Goal: Information Seeking & Learning: Compare options

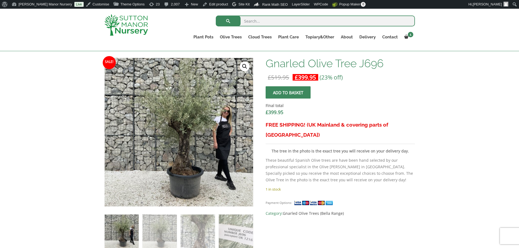
click at [257, 20] on input "search" at bounding box center [315, 21] width 199 height 11
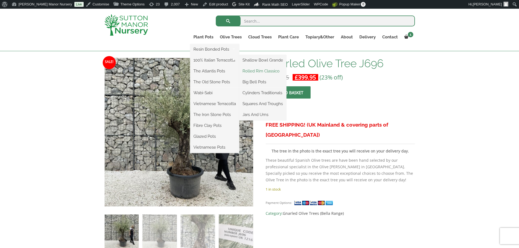
click at [253, 71] on link "Rolled Rim Classico" at bounding box center [262, 71] width 47 height 8
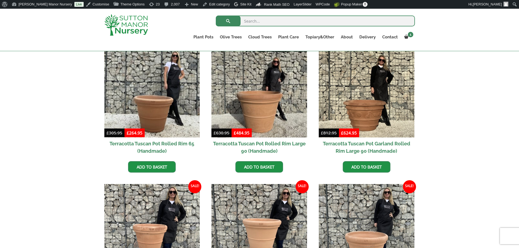
scroll to position [263, 0]
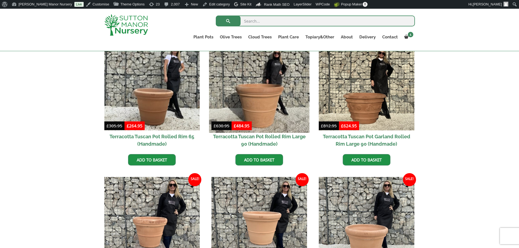
click at [271, 101] on img at bounding box center [259, 82] width 100 height 100
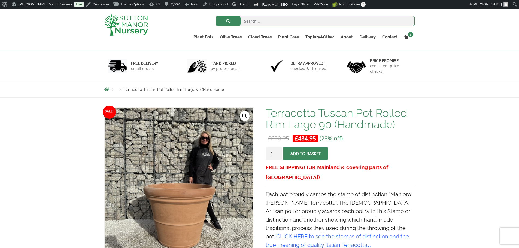
scroll to position [55, 0]
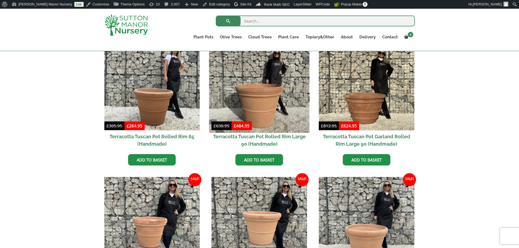
click at [274, 107] on img at bounding box center [259, 82] width 100 height 100
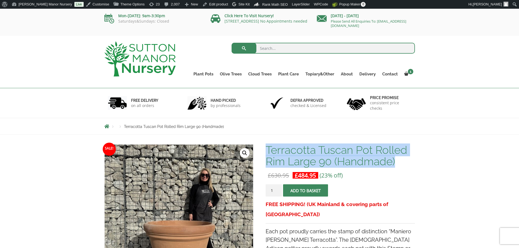
drag, startPoint x: 267, startPoint y: 148, endPoint x: 404, endPoint y: 160, distance: 137.1
click at [404, 160] on h1 "Terracotta Tuscan Pot Rolled Rim Large 90 (Handmade)" at bounding box center [340, 155] width 149 height 23
copy h1 "Terracotta Tuscan Pot Rolled Rim Large 90 (Handmade)"
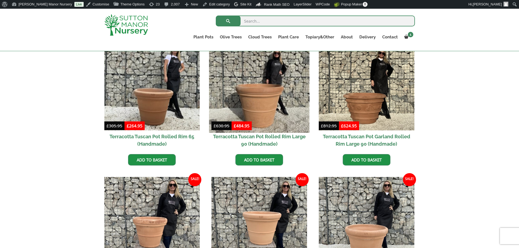
scroll to position [273, 0]
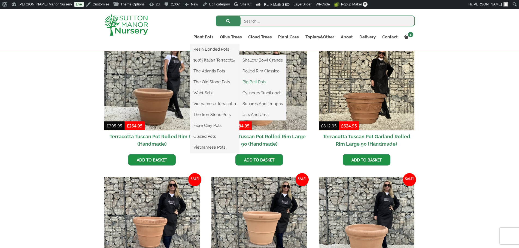
click at [259, 80] on link "Big Bell Pots" at bounding box center [262, 82] width 47 height 8
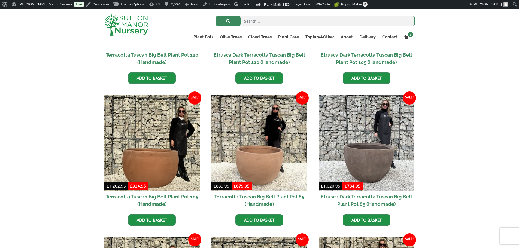
scroll to position [245, 0]
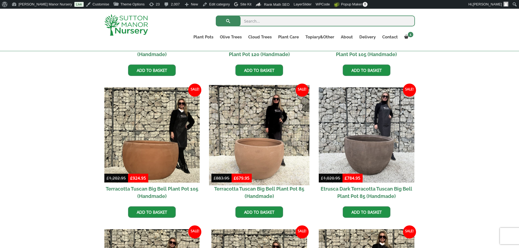
click at [277, 140] on img at bounding box center [259, 135] width 100 height 100
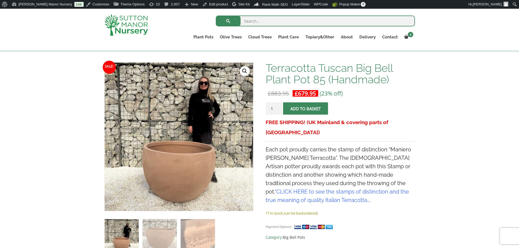
scroll to position [82, 0]
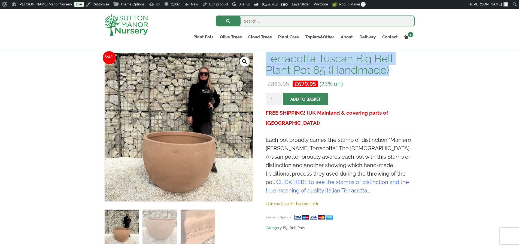
drag, startPoint x: 267, startPoint y: 59, endPoint x: 395, endPoint y: 75, distance: 129.2
click at [395, 75] on h1 "Terracotta Tuscan Big Bell Plant Pot 85 (Handmade)" at bounding box center [340, 64] width 149 height 23
copy h1 "Terracotta Tuscan Big Bell Plant Pot 85 (Handmade)"
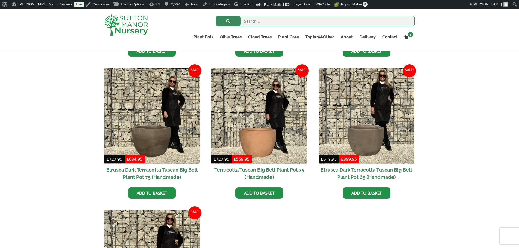
scroll to position [409, 0]
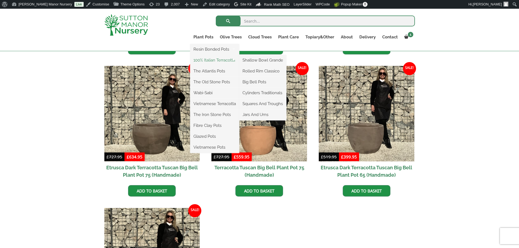
click at [226, 59] on link "100% Italian Terracotta" at bounding box center [214, 60] width 49 height 8
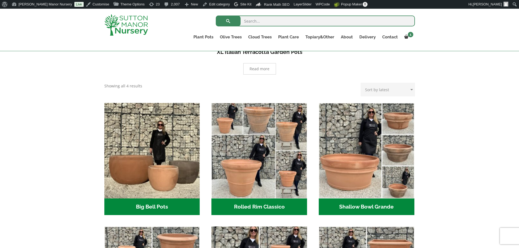
scroll to position [109, 0]
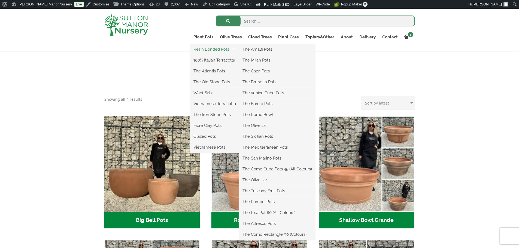
click at [213, 49] on link "Resin Bonded Pots" at bounding box center [214, 49] width 49 height 8
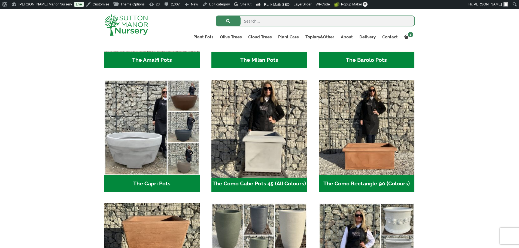
scroll to position [218, 0]
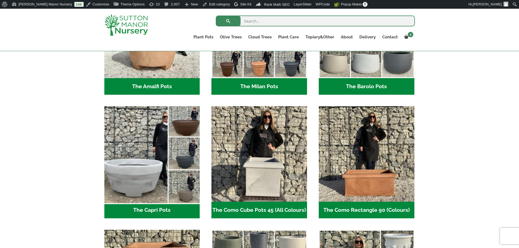
click at [147, 143] on img "Visit product category The Capri Pots" at bounding box center [152, 154] width 100 height 100
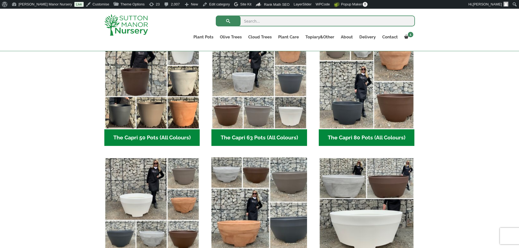
scroll to position [191, 0]
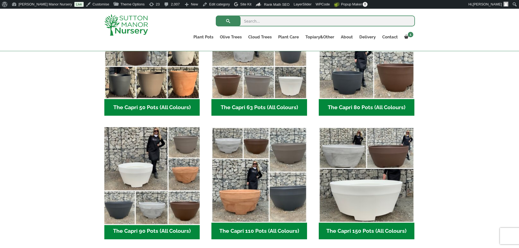
click at [158, 172] on img "Visit product category The Capri 90 Pots (All Colours)" at bounding box center [152, 175] width 100 height 100
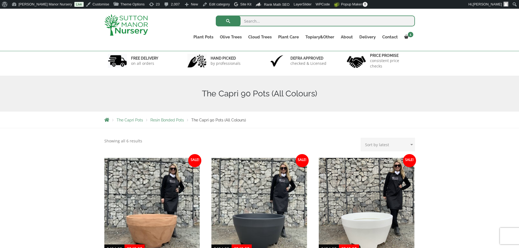
scroll to position [109, 0]
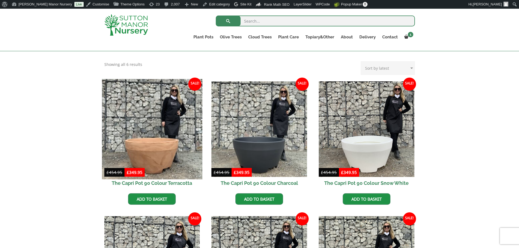
click at [159, 126] on img at bounding box center [152, 129] width 100 height 100
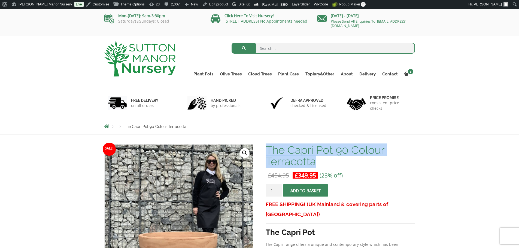
drag, startPoint x: 268, startPoint y: 147, endPoint x: 361, endPoint y: 161, distance: 94.2
click at [361, 161] on h1 "The Capri Pot 90 Colour Terracotta" at bounding box center [340, 155] width 149 height 23
copy h1 "The Capri Pot 90 Colour Terracotta"
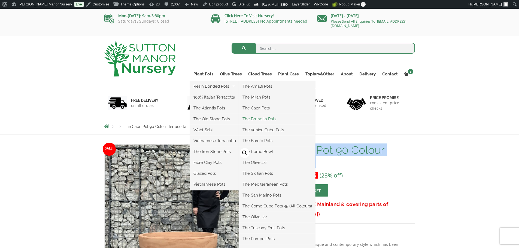
click at [273, 119] on link "The Brunello Pots" at bounding box center [277, 119] width 76 height 8
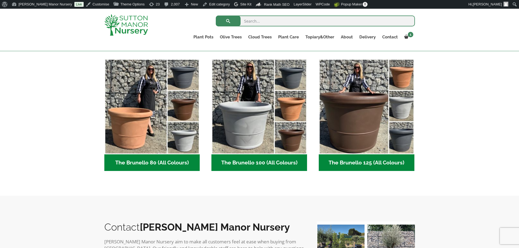
scroll to position [136, 0]
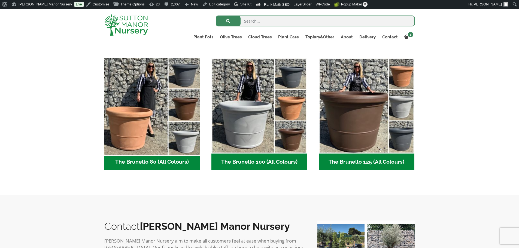
click at [164, 115] on img "Visit product category The Brunello 80 (All Colours)" at bounding box center [152, 106] width 100 height 100
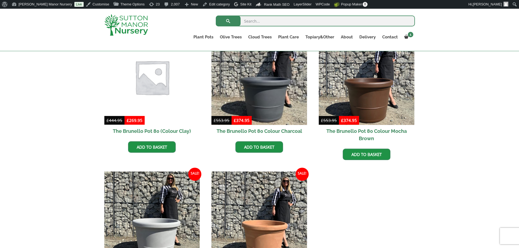
scroll to position [191, 0]
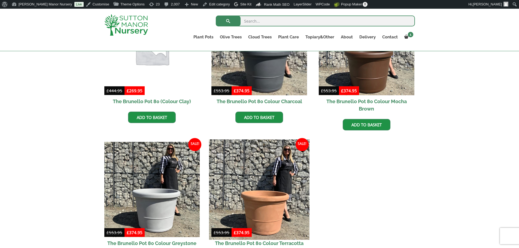
click at [272, 202] on img at bounding box center [259, 190] width 100 height 100
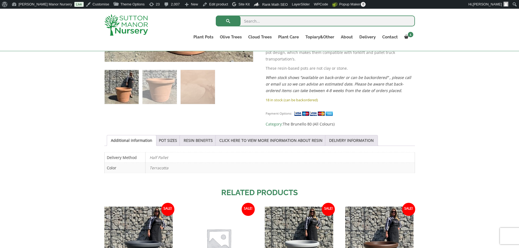
scroll to position [245, 0]
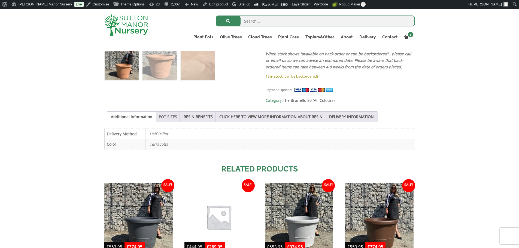
click at [161, 112] on link "POT SIZES" at bounding box center [168, 117] width 18 height 10
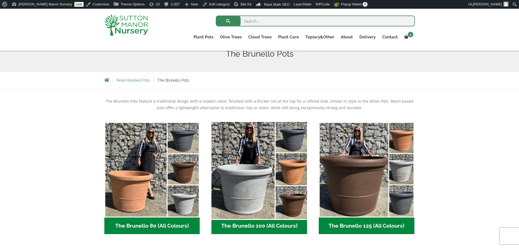
scroll to position [82, 0]
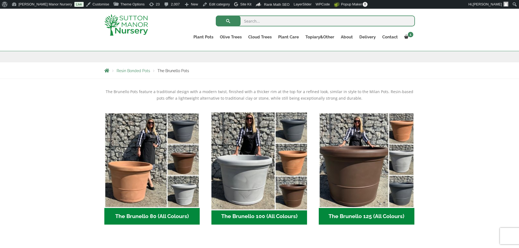
click at [291, 161] on img "Visit product category The Brunello 100 (All Colours)" at bounding box center [259, 160] width 100 height 100
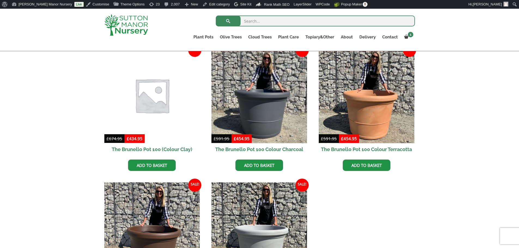
scroll to position [164, 0]
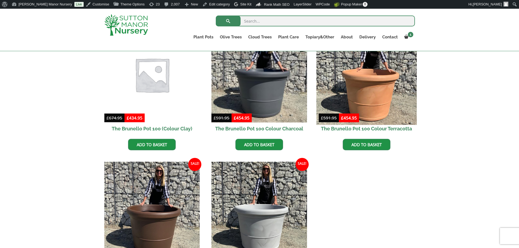
click at [403, 98] on img at bounding box center [367, 75] width 100 height 100
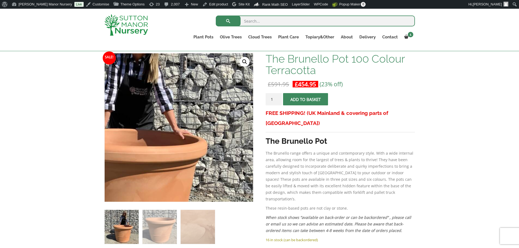
scroll to position [82, 0]
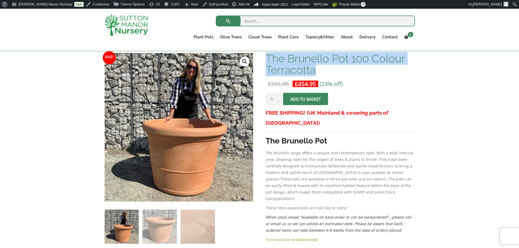
drag, startPoint x: 268, startPoint y: 58, endPoint x: 363, endPoint y: 70, distance: 95.4
click at [363, 70] on h1 "The Brunello Pot 100 Colour Terracotta" at bounding box center [340, 64] width 149 height 23
copy h1 "The Brunello Pot 100 Colour Terracotta"
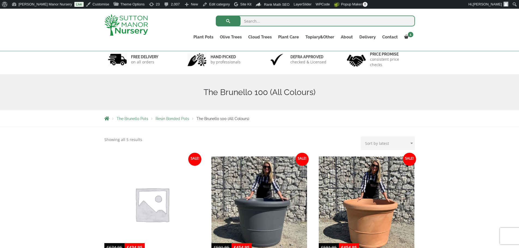
scroll to position [136, 0]
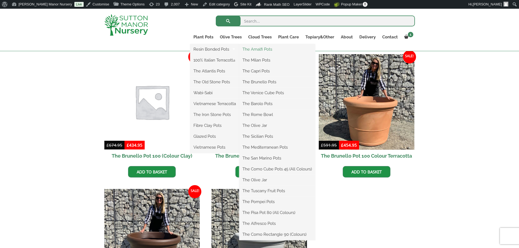
click at [268, 50] on link "The Amalfi Pots" at bounding box center [277, 49] width 76 height 8
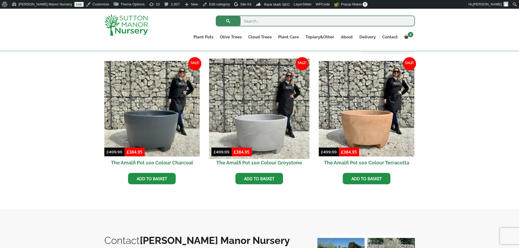
scroll to position [164, 0]
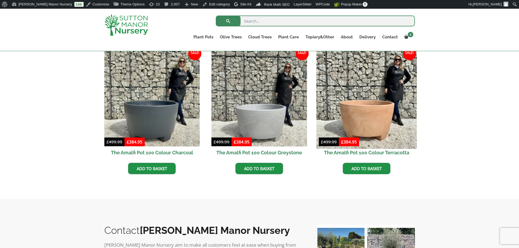
click at [383, 108] on img at bounding box center [367, 99] width 100 height 100
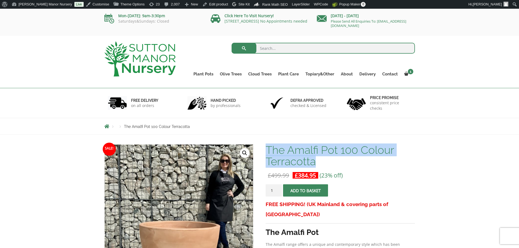
drag, startPoint x: 267, startPoint y: 149, endPoint x: 336, endPoint y: 159, distance: 69.5
click at [336, 159] on h1 "The Amalfi Pot 100 Colour Terracotta" at bounding box center [340, 155] width 149 height 23
copy h1 "The Amalfi Pot 100 Colour Terracotta"
